Goal: Check status: Check status

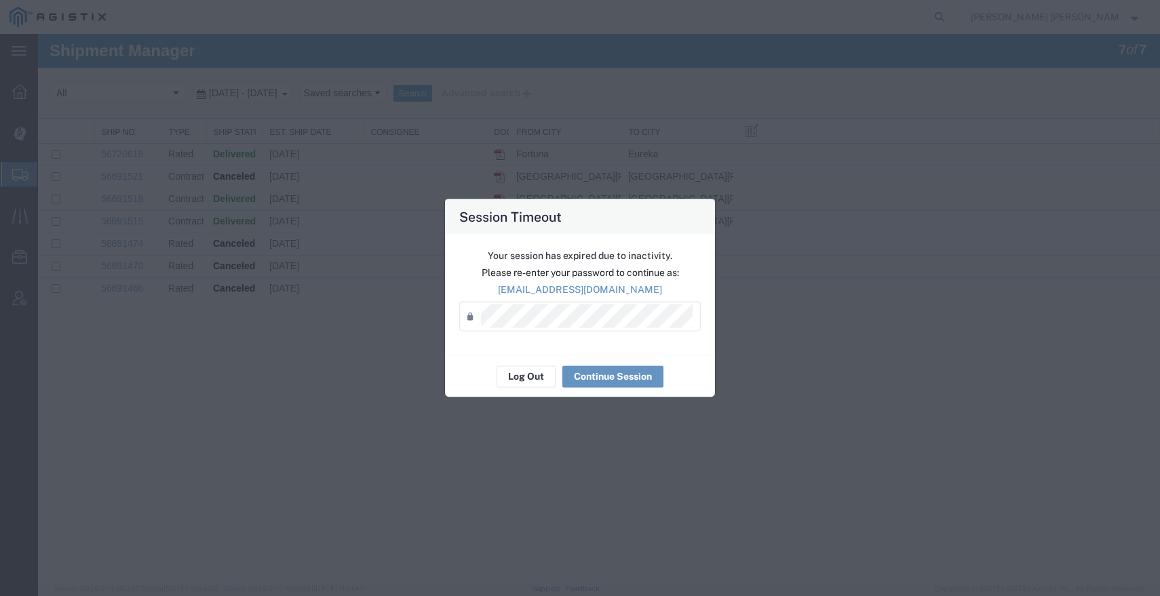
click at [575, 301] on div "Password *" at bounding box center [580, 316] width 242 height 30
click at [630, 381] on button "Continue Session" at bounding box center [612, 377] width 101 height 22
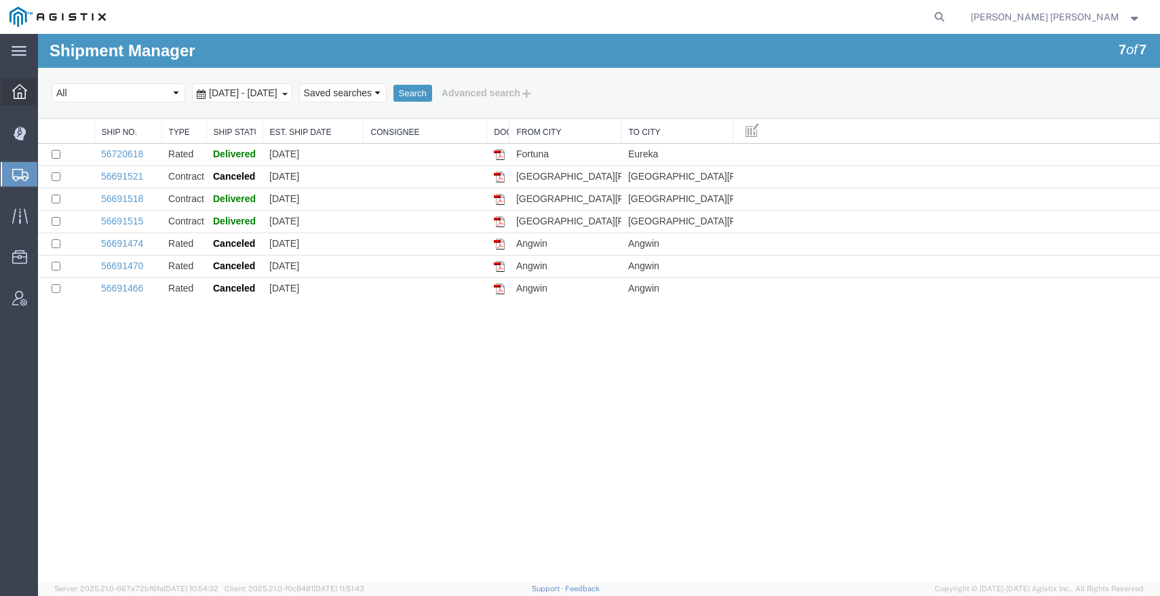
click at [18, 96] on icon at bounding box center [19, 91] width 15 height 15
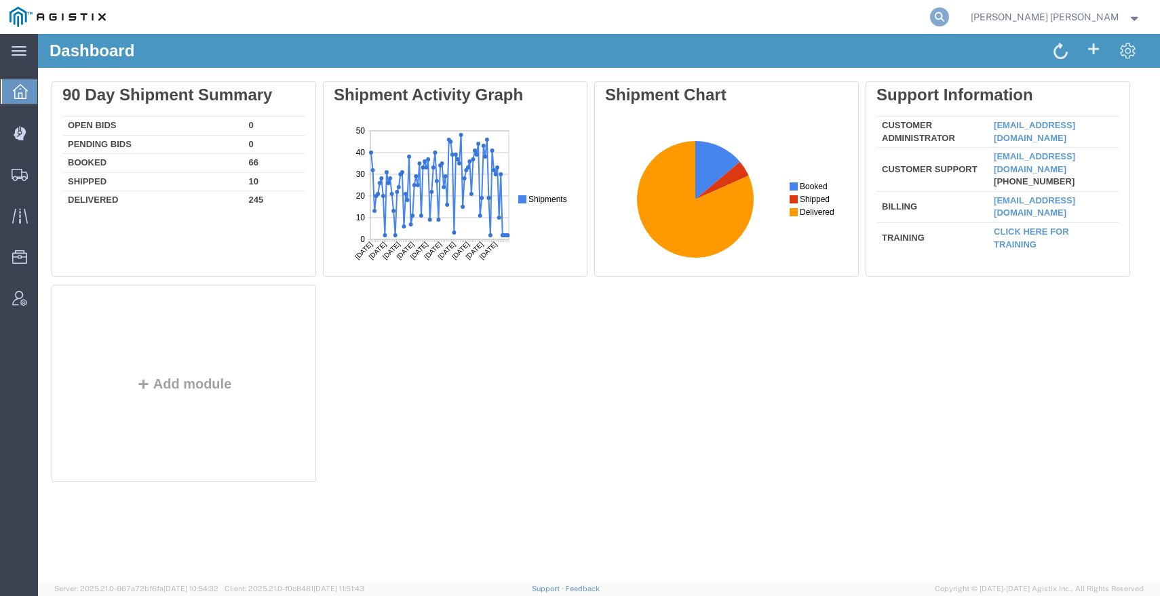
click at [949, 13] on icon at bounding box center [939, 16] width 19 height 19
click at [930, 24] on input "search" at bounding box center [724, 17] width 412 height 33
click at [930, 22] on input "search" at bounding box center [724, 17] width 412 height 33
paste input "56952701"
type input "56952701"
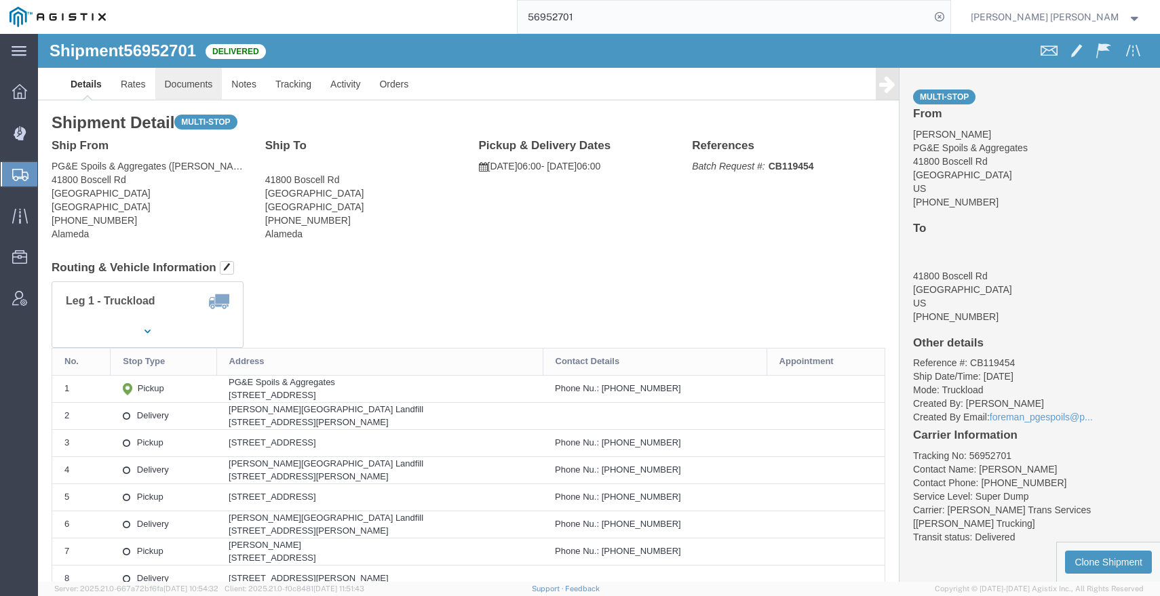
click link "Documents"
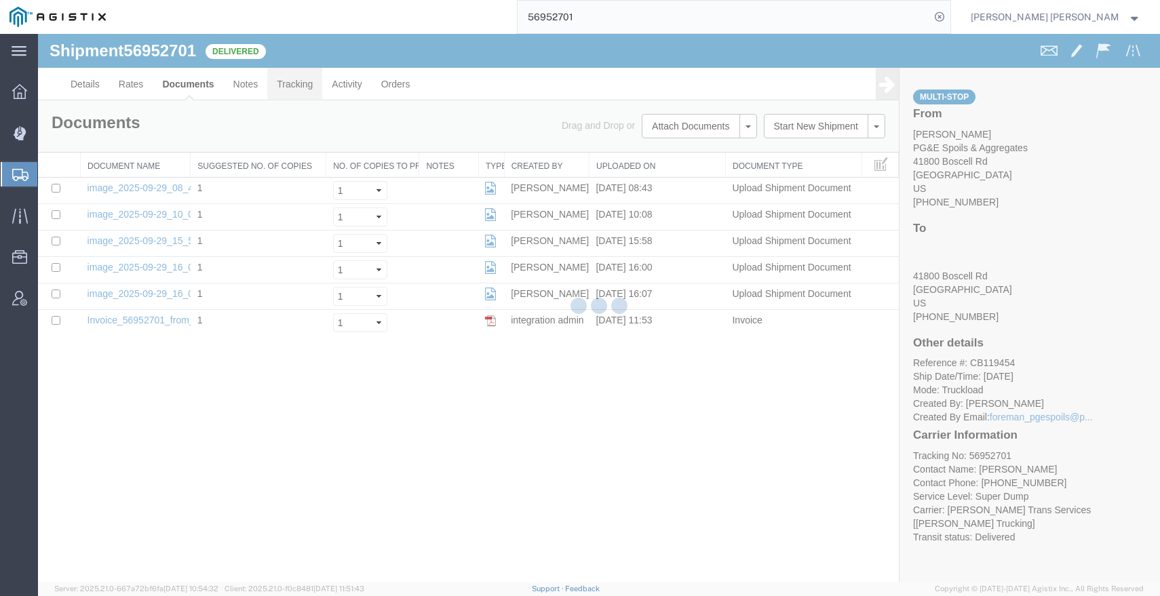
click at [286, 82] on link "Tracking" at bounding box center [294, 84] width 55 height 33
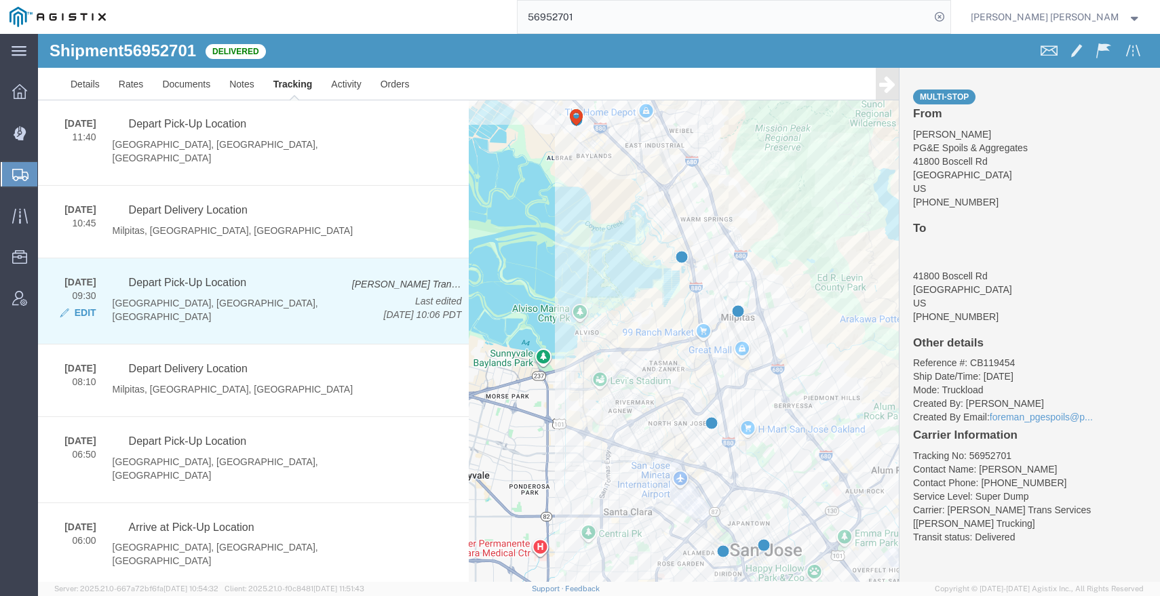
scroll to position [387, 0]
